Goal: Task Accomplishment & Management: Complete application form

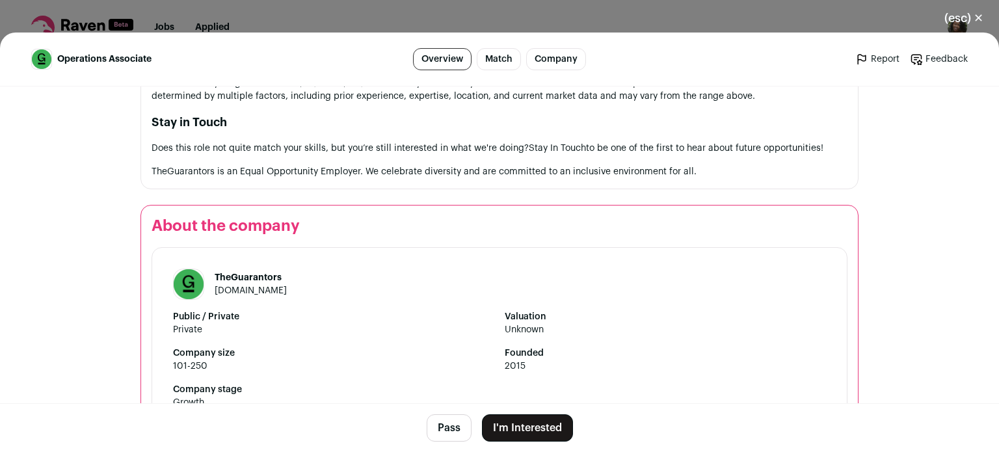
scroll to position [1976, 0]
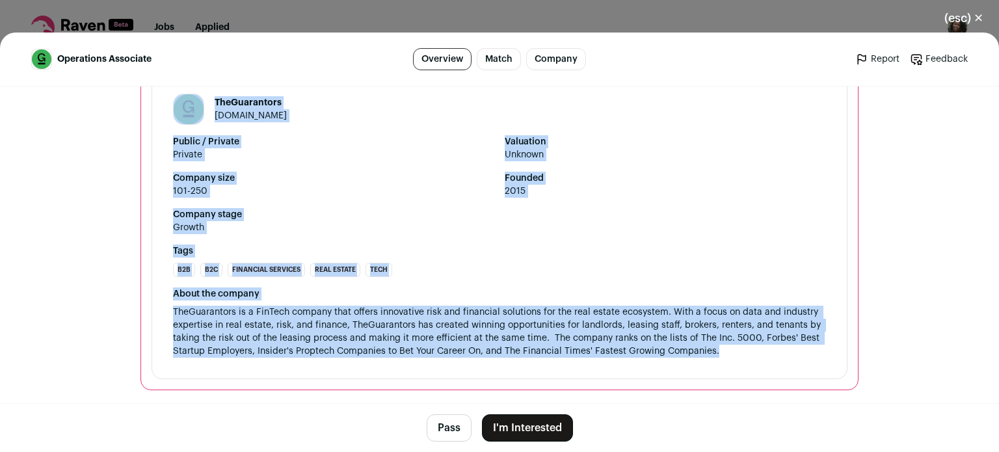
drag, startPoint x: 147, startPoint y: 106, endPoint x: 710, endPoint y: 353, distance: 614.3
copy div "Lorem ips dol Sitametcon Adipiscin EliTseddoeius te i utlabor etdo magnaal enim…"
click at [146, 243] on section "About the company TheGuarantors [DOMAIN_NAME] Public / Private Private Valuatio…" at bounding box center [500, 210] width 718 height 360
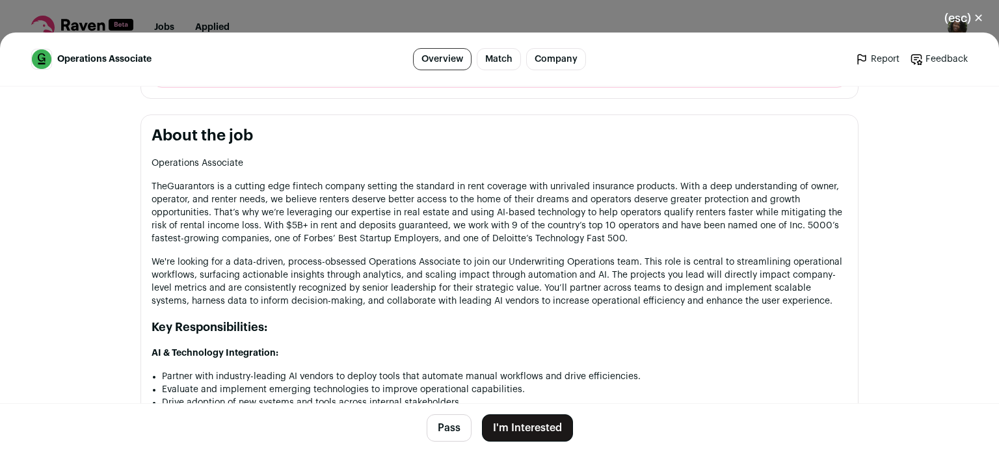
scroll to position [675, 0]
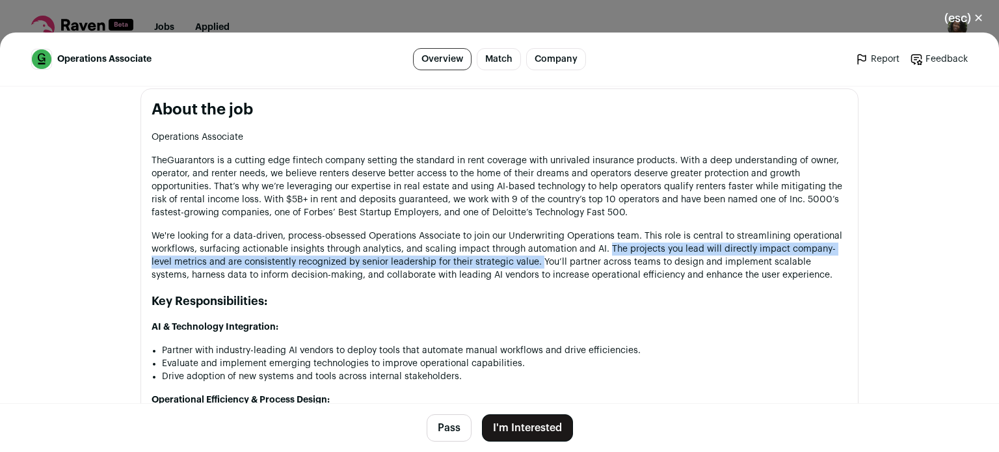
drag, startPoint x: 604, startPoint y: 247, endPoint x: 513, endPoint y: 264, distance: 92.7
click at [513, 264] on p "We're looking for a data-driven, process-obsessed Operations Associate to join …" at bounding box center [500, 256] width 696 height 52
copy p "The projects you lead will directly impact company-level metrics and are consis…"
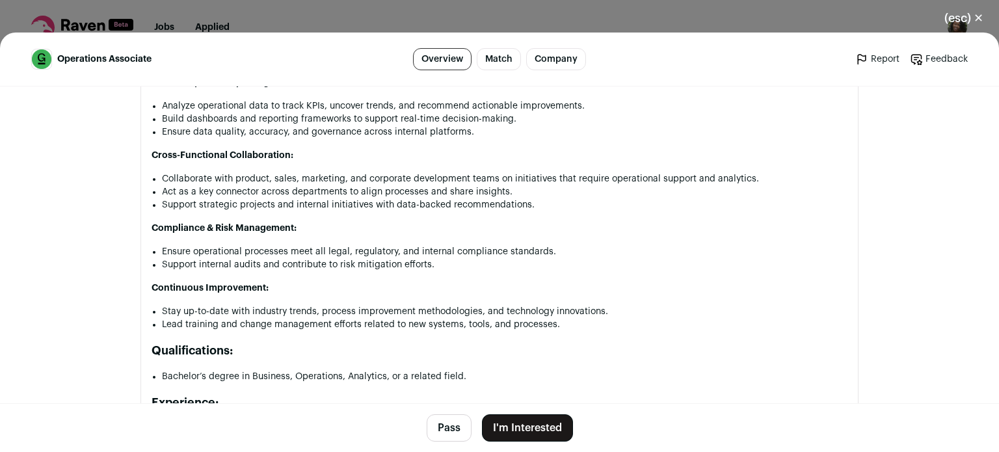
scroll to position [1091, 0]
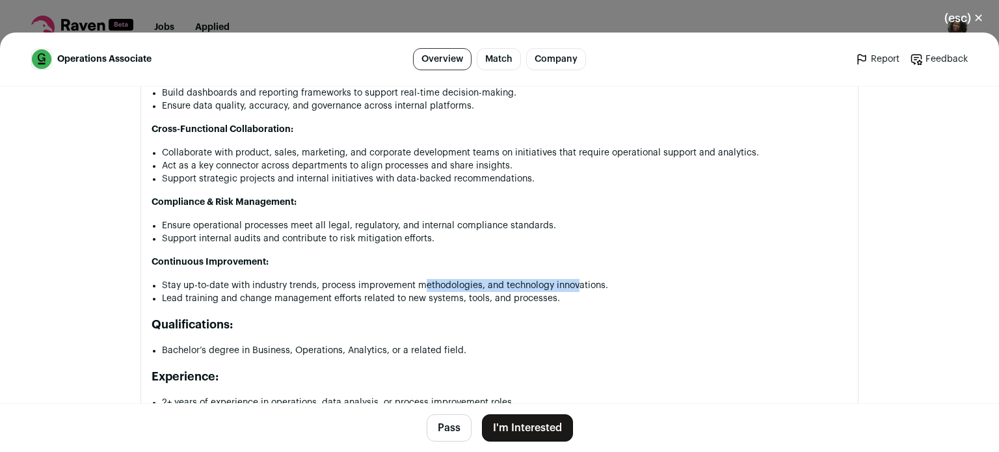
drag, startPoint x: 572, startPoint y: 288, endPoint x: 420, endPoint y: 286, distance: 152.9
click at [420, 286] on li "Stay up-to-date with industry trends, process improvement methodologies, and te…" at bounding box center [505, 285] width 686 height 13
click at [534, 317] on h2 "Qualifications:" at bounding box center [500, 324] width 696 height 18
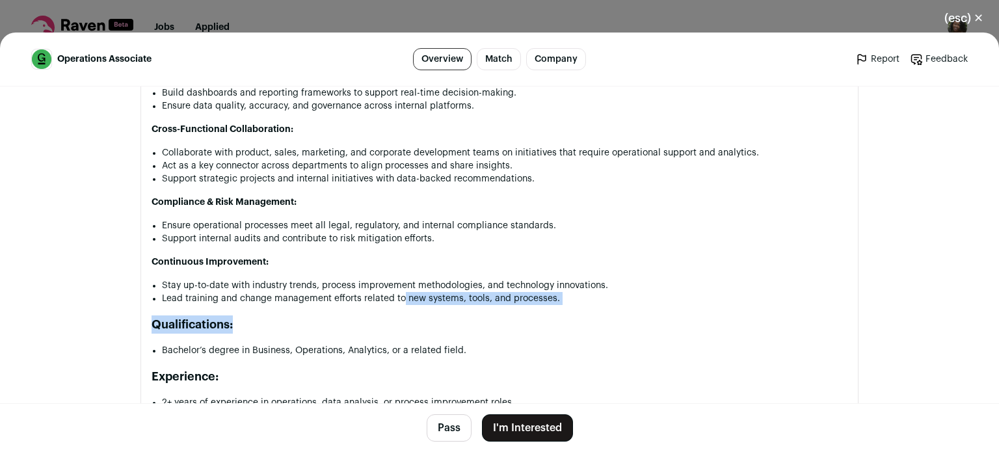
drag, startPoint x: 555, startPoint y: 309, endPoint x: 394, endPoint y: 299, distance: 161.7
click at [394, 299] on div "Operations Associate TheGuarantors is a cutting edge fintech company setting th…" at bounding box center [500, 300] width 696 height 1173
click at [569, 301] on li "Lead training and change management efforts related to new systems, tools, and …" at bounding box center [505, 298] width 686 height 13
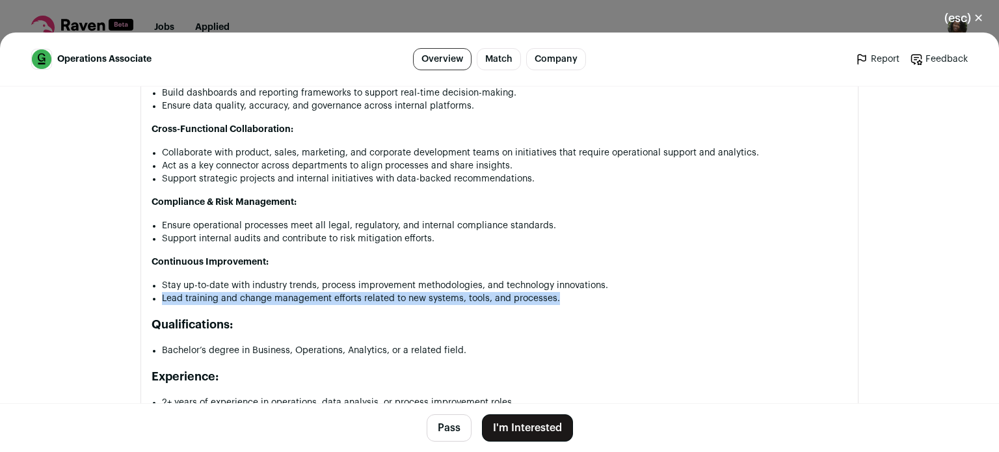
drag, startPoint x: 559, startPoint y: 299, endPoint x: 148, endPoint y: 296, distance: 411.8
click at [162, 296] on li "Lead training and change management efforts related to new systems, tools, and …" at bounding box center [505, 298] width 686 height 13
copy li "Lead training and change management efforts related to new systems, tools, and …"
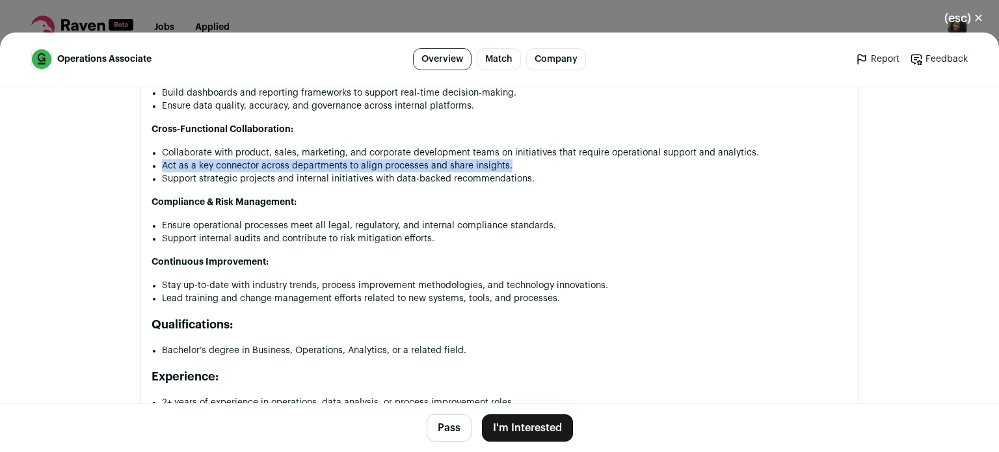
drag, startPoint x: 518, startPoint y: 167, endPoint x: 151, endPoint y: 163, distance: 366.9
click at [152, 163] on div "Operations Associate TheGuarantors is a cutting edge fintech company setting th…" at bounding box center [500, 300] width 696 height 1173
copy li "Act as a key connector across departments to align processes and share insights."
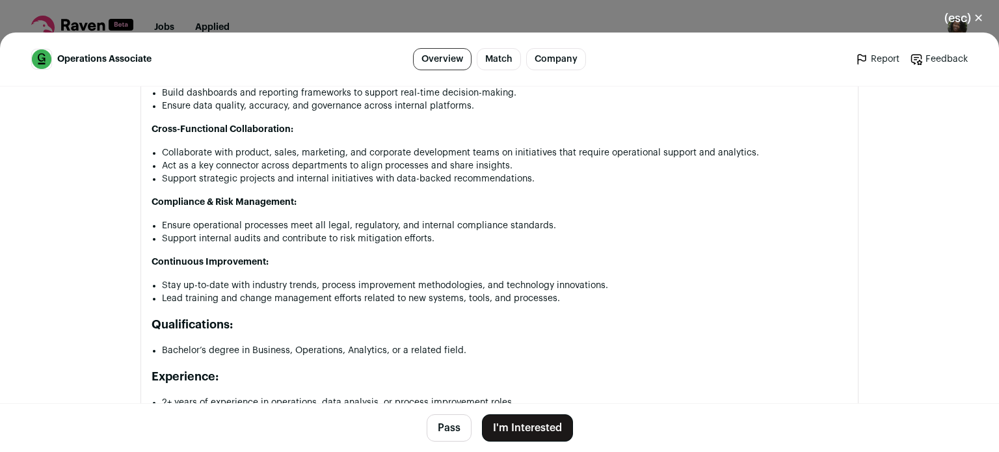
click at [221, 173] on li "Support strategic projects and internal initiatives with data-backed recommenda…" at bounding box center [505, 178] width 686 height 13
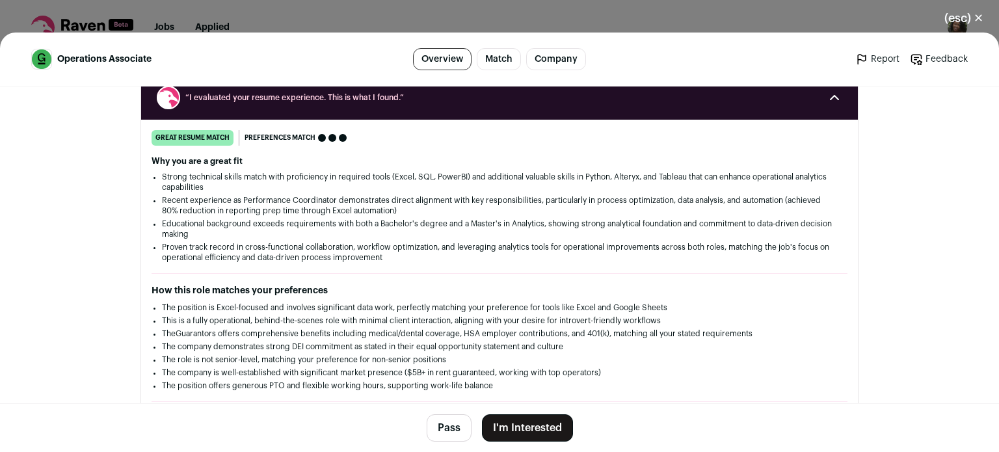
scroll to position [180, 0]
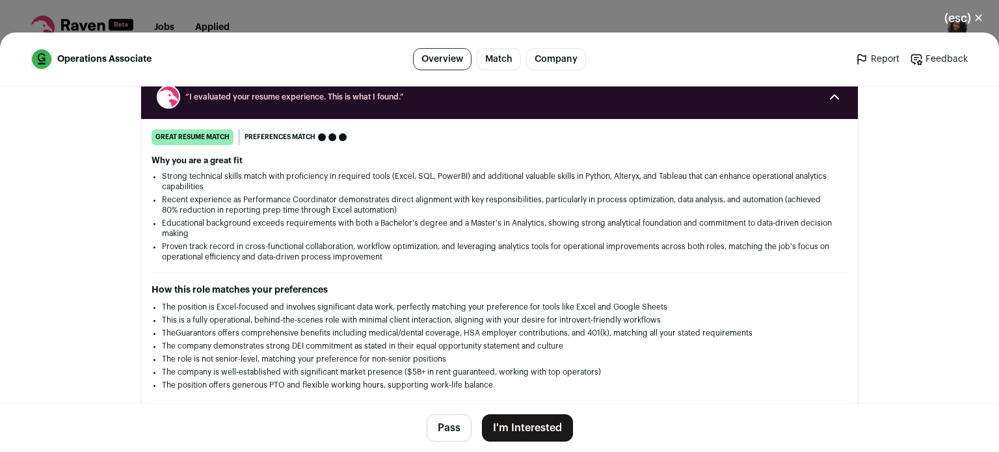
click at [552, 433] on button "I'm Interested" at bounding box center [527, 427] width 91 height 27
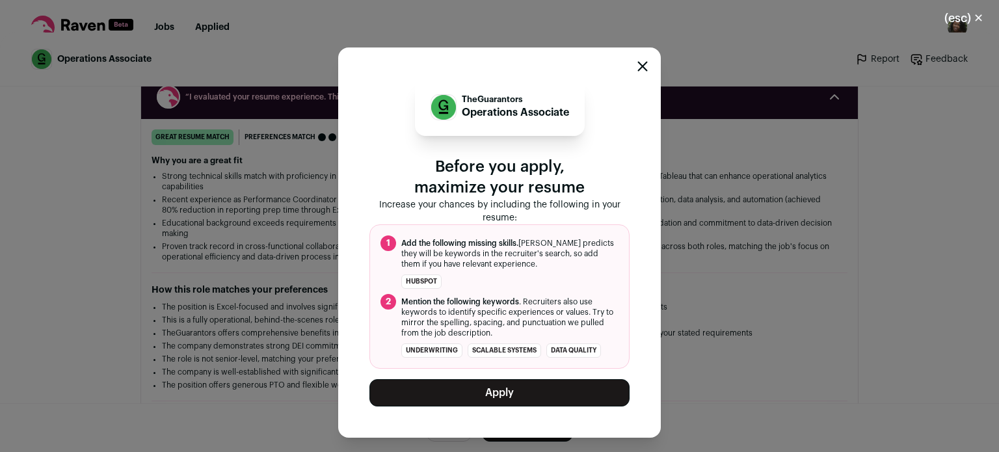
click at [539, 400] on button "Apply" at bounding box center [499, 392] width 260 height 27
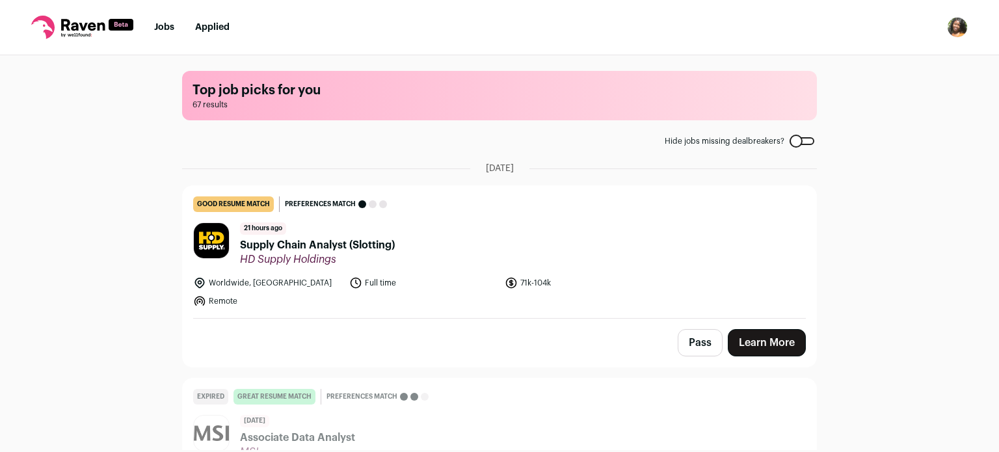
click at [49, 159] on div "Top job picks for you 67 results Hide jobs missing dealbreakers? [DATE] good re…" at bounding box center [499, 252] width 999 height 395
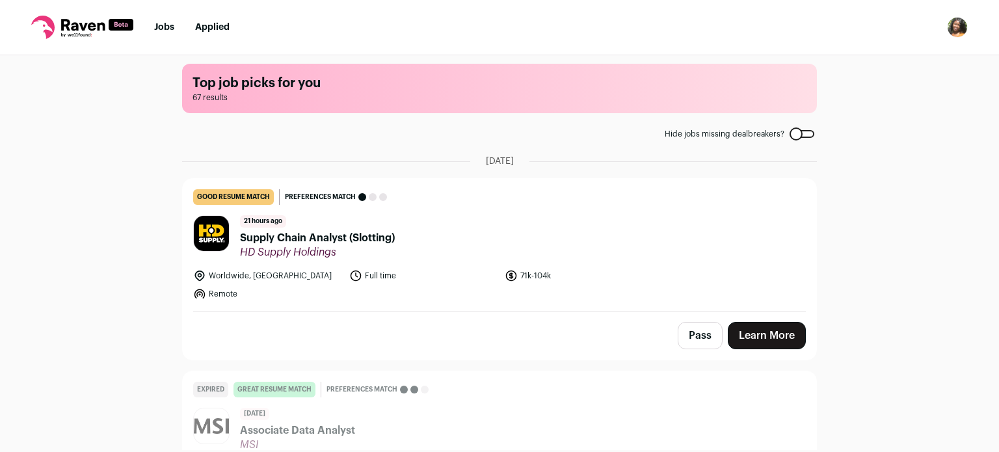
scroll to position [0, 0]
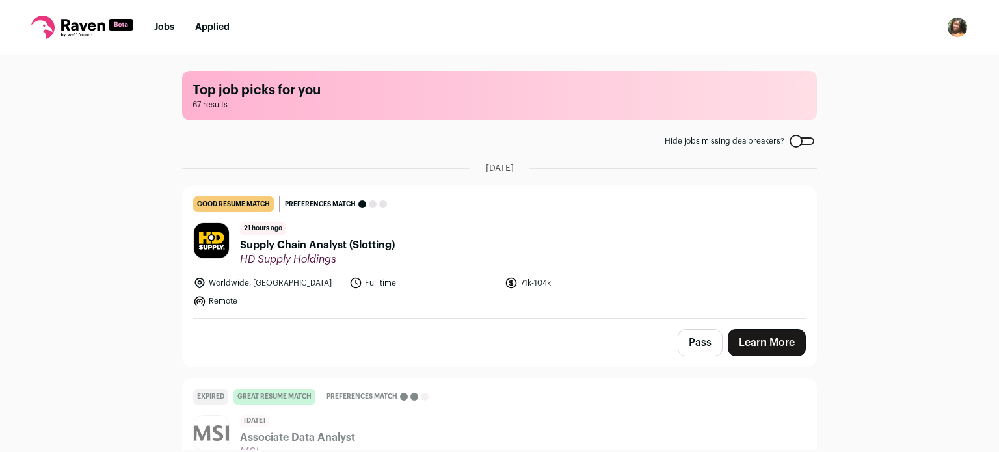
click at [212, 27] on link "Applied" at bounding box center [212, 27] width 34 height 9
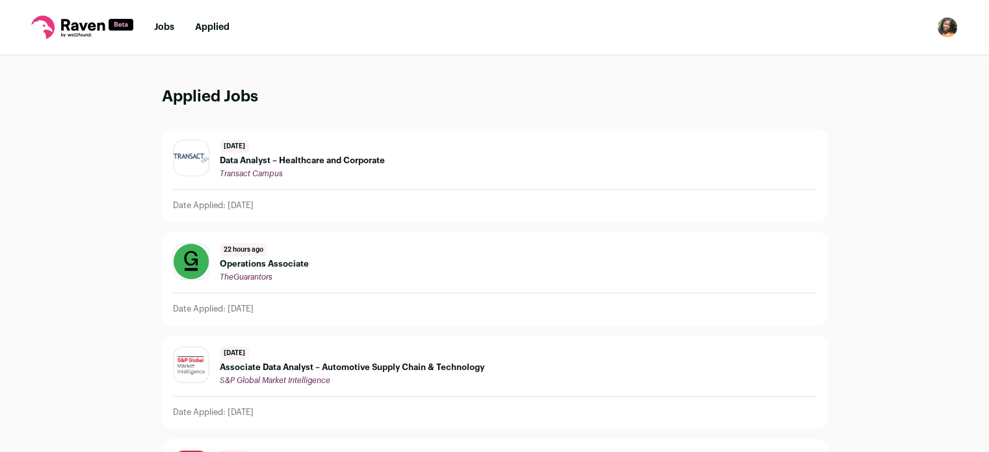
click at [250, 254] on span "22 hours ago" at bounding box center [243, 249] width 47 height 13
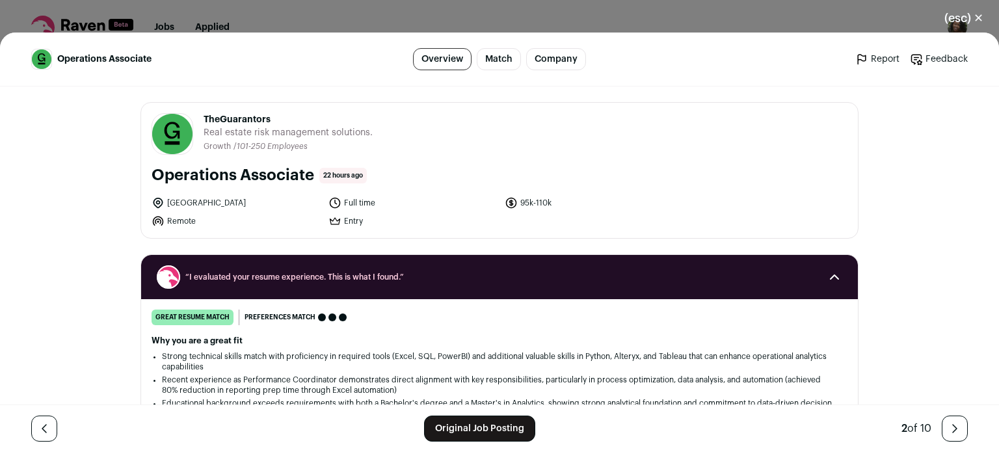
click at [313, 379] on li "Recent experience as Performance Coordinator demonstrates direct alignment with…" at bounding box center [499, 385] width 675 height 21
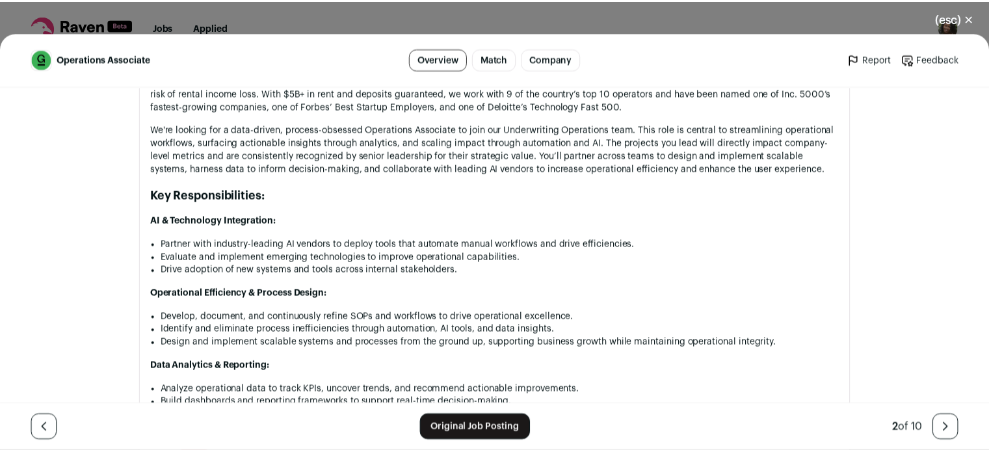
scroll to position [755, 0]
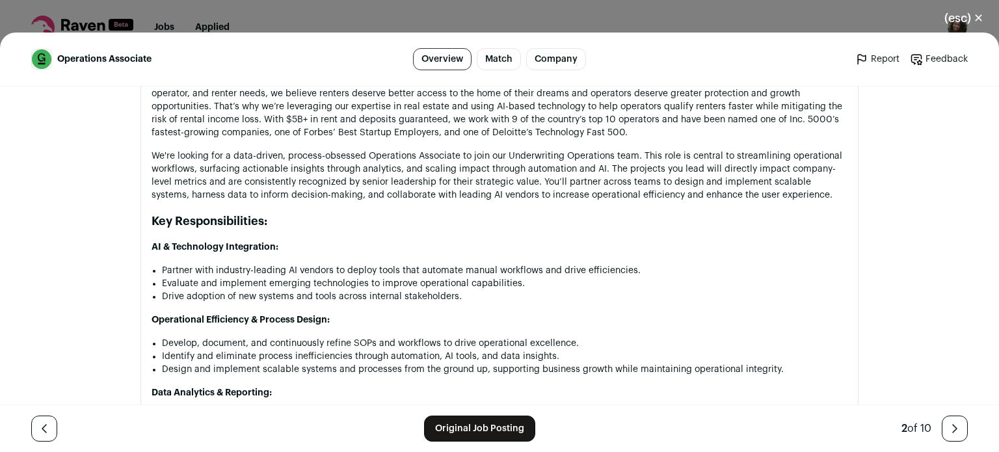
click at [958, 10] on button "(esc) ✕" at bounding box center [964, 18] width 70 height 29
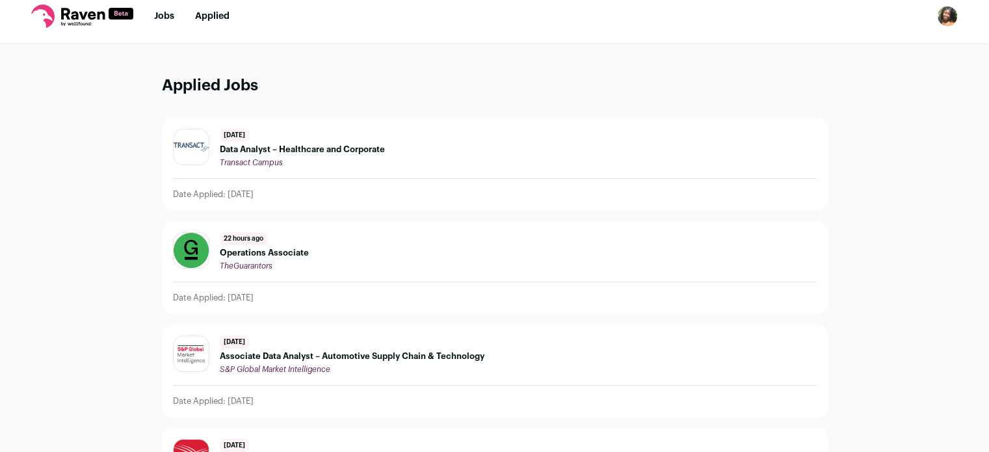
scroll to position [0, 0]
